Goal: Task Accomplishment & Management: Manage account settings

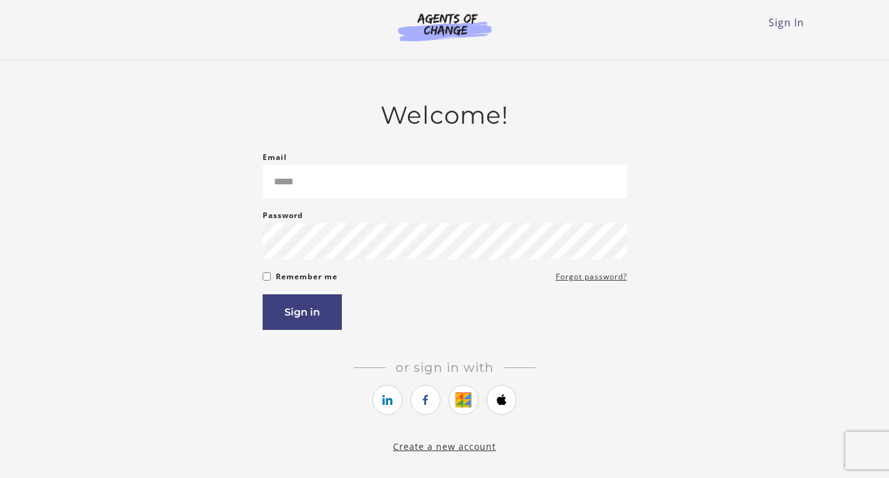
type input "**********"
click at [310, 333] on article "**********" at bounding box center [445, 269] width 365 height 338
click at [313, 330] on button "Sign in" at bounding box center [302, 312] width 79 height 36
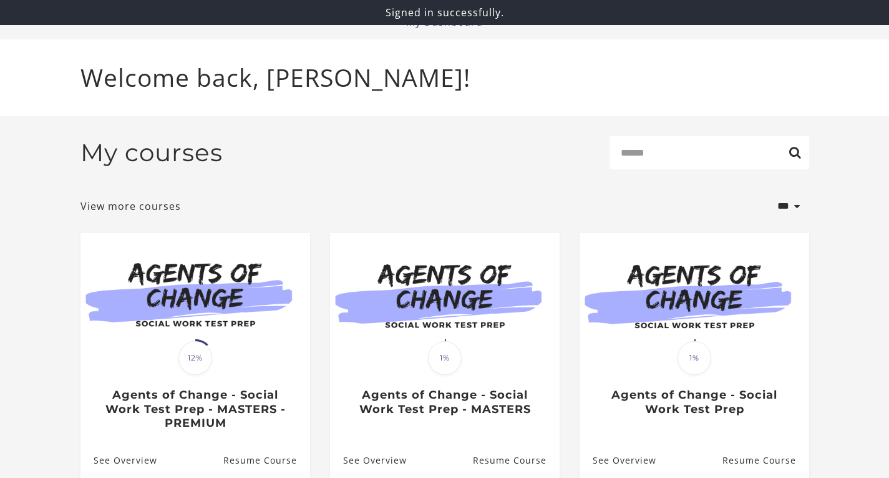
scroll to position [62, 0]
